Goal: Information Seeking & Learning: Learn about a topic

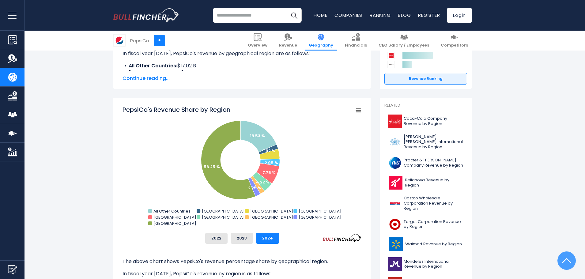
scroll to position [112, 0]
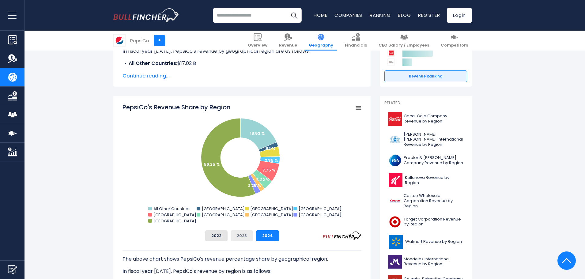
click at [242, 235] on button "2023" at bounding box center [242, 236] width 22 height 11
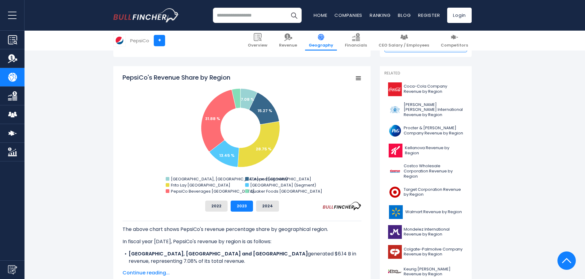
scroll to position [143, 0]
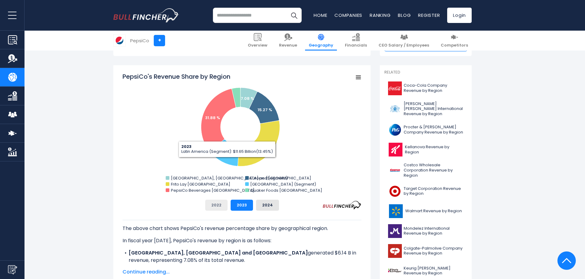
click at [220, 205] on button "2022" at bounding box center [216, 205] width 22 height 11
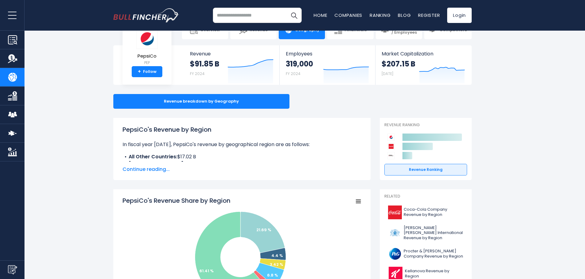
scroll to position [0, 0]
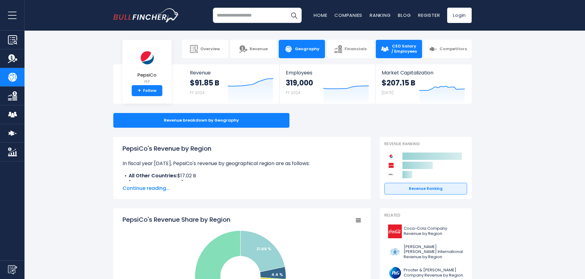
click at [394, 48] on span "CEO Salary / Employees" at bounding box center [404, 49] width 26 height 10
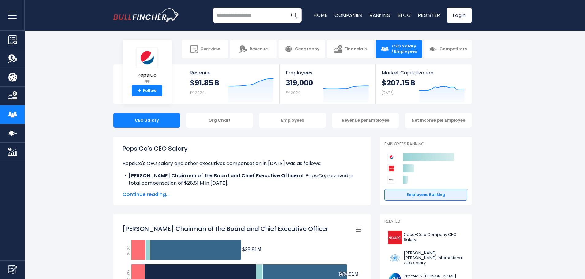
click at [139, 193] on span "Continue reading..." at bounding box center [242, 194] width 239 height 7
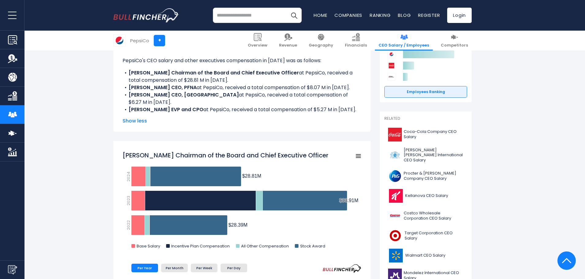
scroll to position [102, 0]
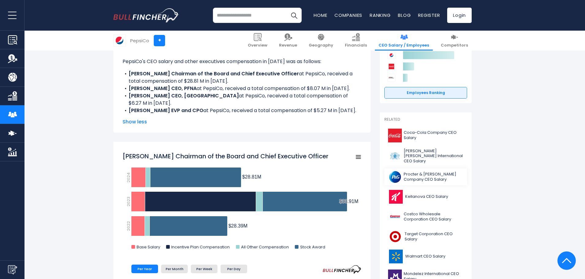
click at [413, 173] on span "Procter & [PERSON_NAME] Company CEO Salary" at bounding box center [434, 177] width 60 height 10
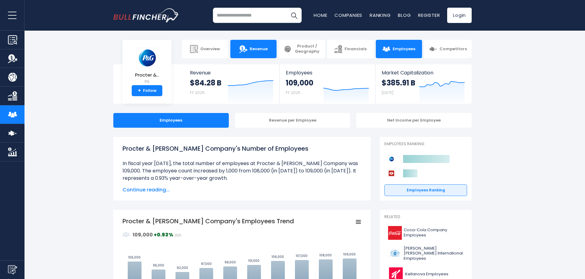
click at [250, 49] on link "Revenue" at bounding box center [254, 49] width 46 height 18
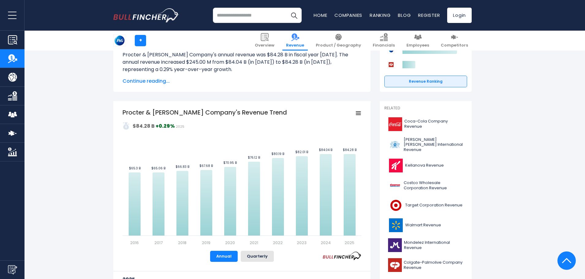
scroll to position [82, 0]
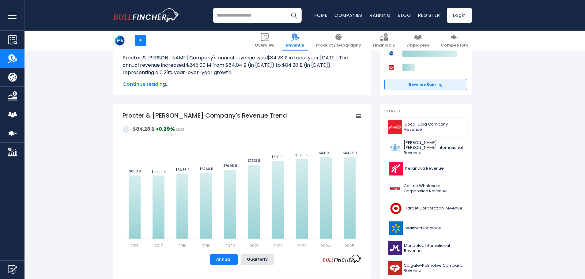
click at [396, 125] on img at bounding box center [395, 127] width 14 height 14
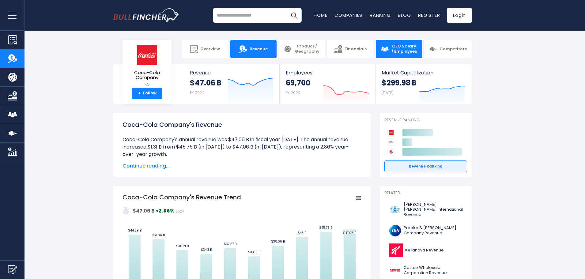
click at [398, 48] on span "CEO Salary / Employees" at bounding box center [404, 49] width 26 height 10
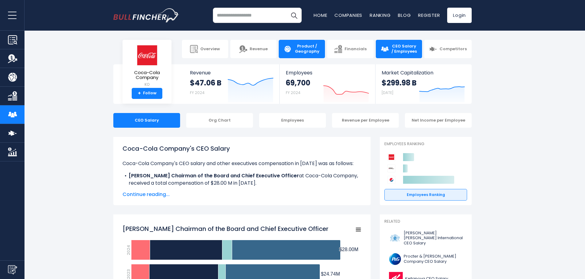
click at [307, 46] on span "Product / Geography" at bounding box center [307, 49] width 26 height 10
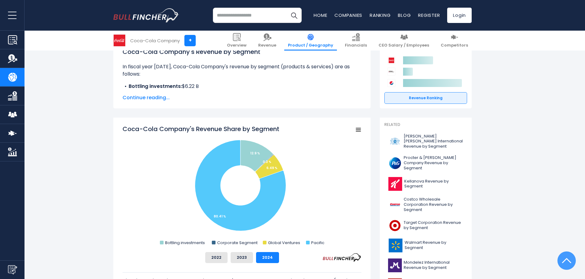
scroll to position [102, 0]
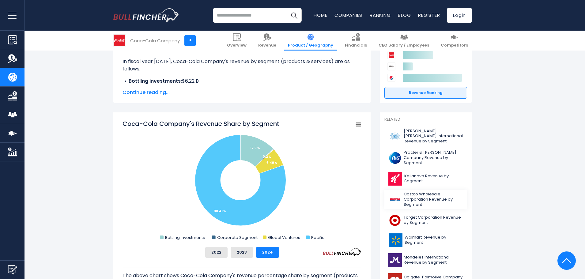
click at [412, 199] on span "Costco Wholesale Corporation Revenue by Segment" at bounding box center [434, 200] width 60 height 16
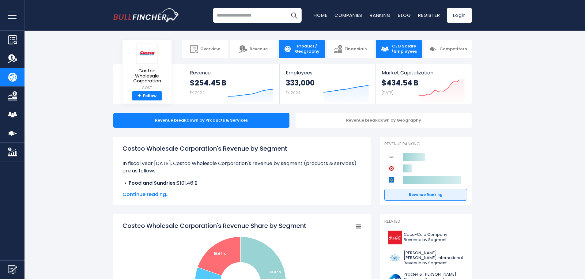
click at [402, 45] on span "CEO Salary / Employees" at bounding box center [404, 49] width 26 height 10
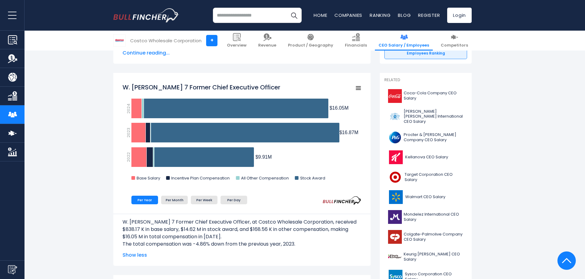
scroll to position [143, 0]
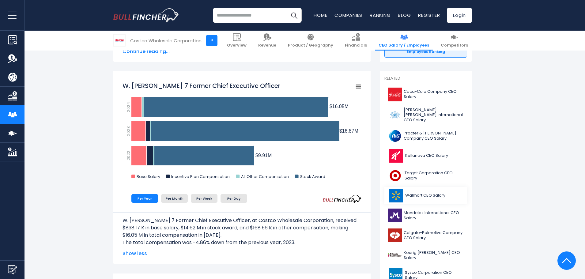
click at [396, 192] on img at bounding box center [395, 196] width 15 height 14
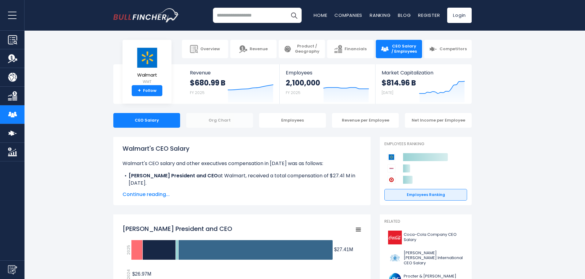
click at [216, 121] on div "Org Chart" at bounding box center [219, 120] width 67 height 15
click at [216, 119] on div "Org Chart" at bounding box center [219, 120] width 67 height 15
click at [226, 119] on div "Org Chart" at bounding box center [219, 120] width 67 height 15
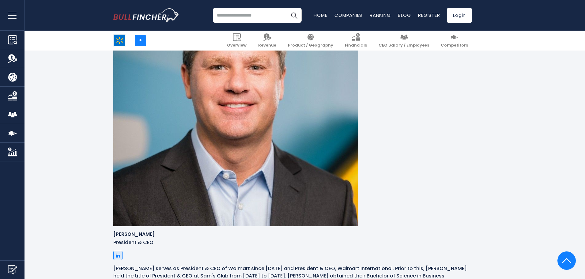
scroll to position [490, 0]
